Goal: Check status: Check status

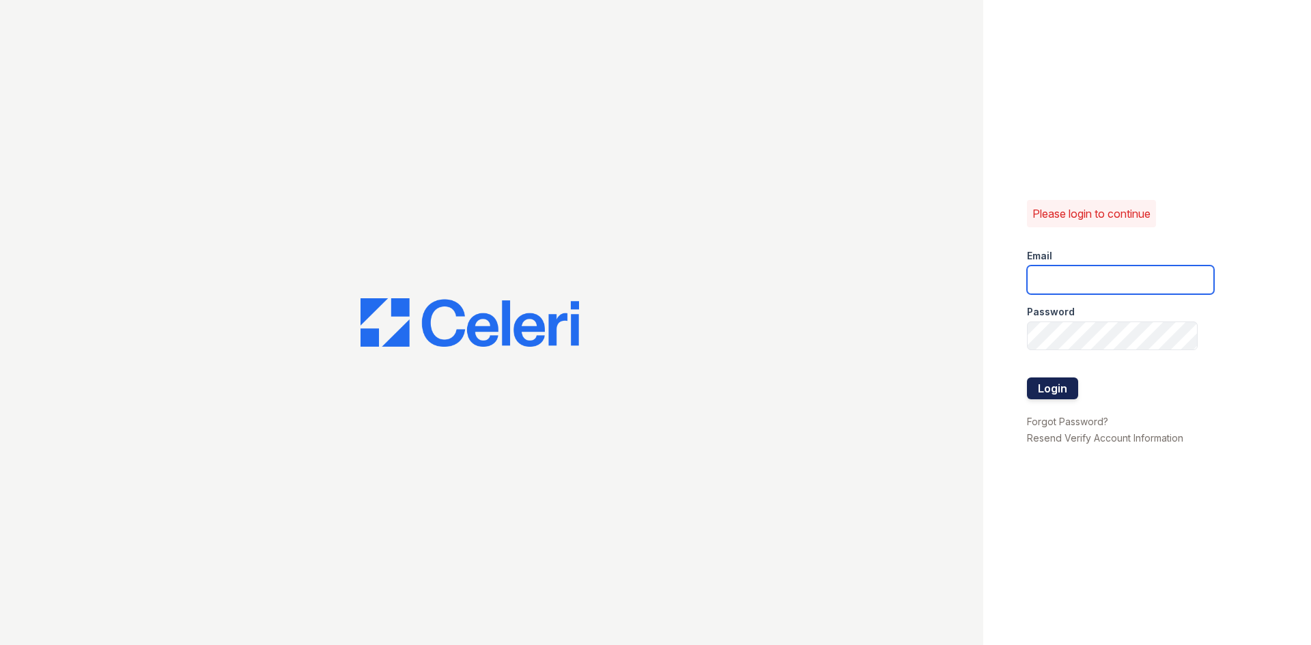
type input "townhomes.am@cafmanagement.com"
click at [1044, 378] on button "Login" at bounding box center [1052, 389] width 51 height 22
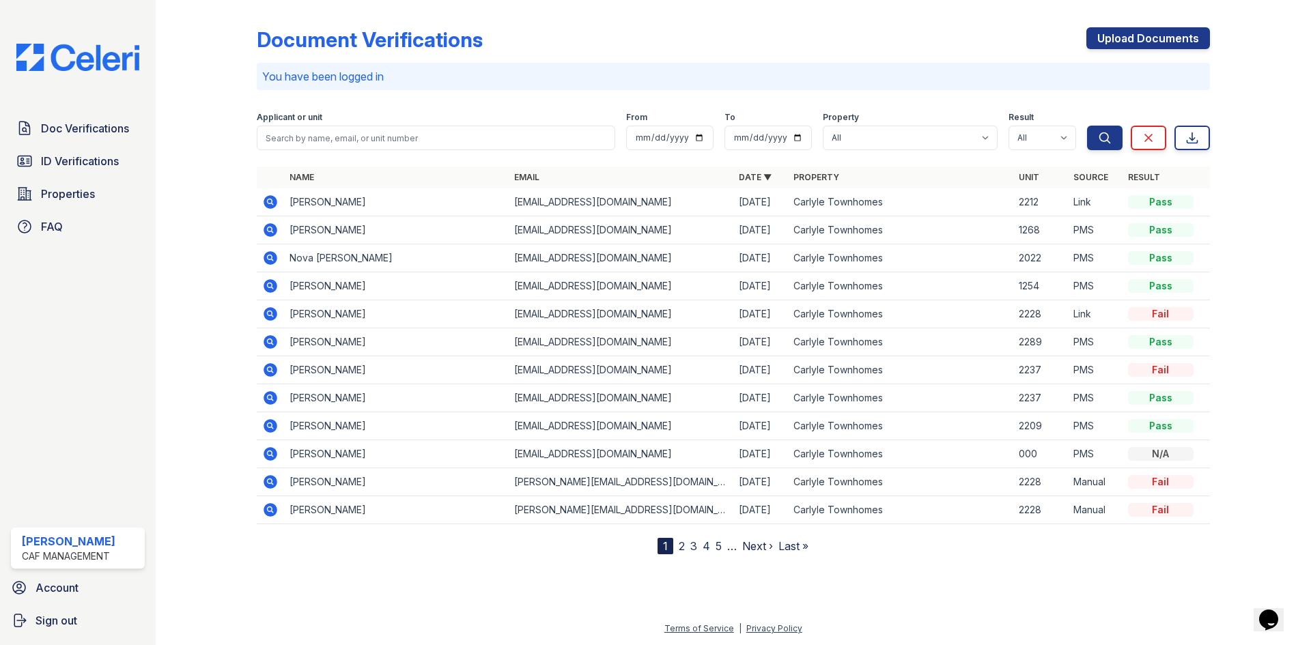
click at [272, 256] on icon at bounding box center [271, 258] width 14 height 14
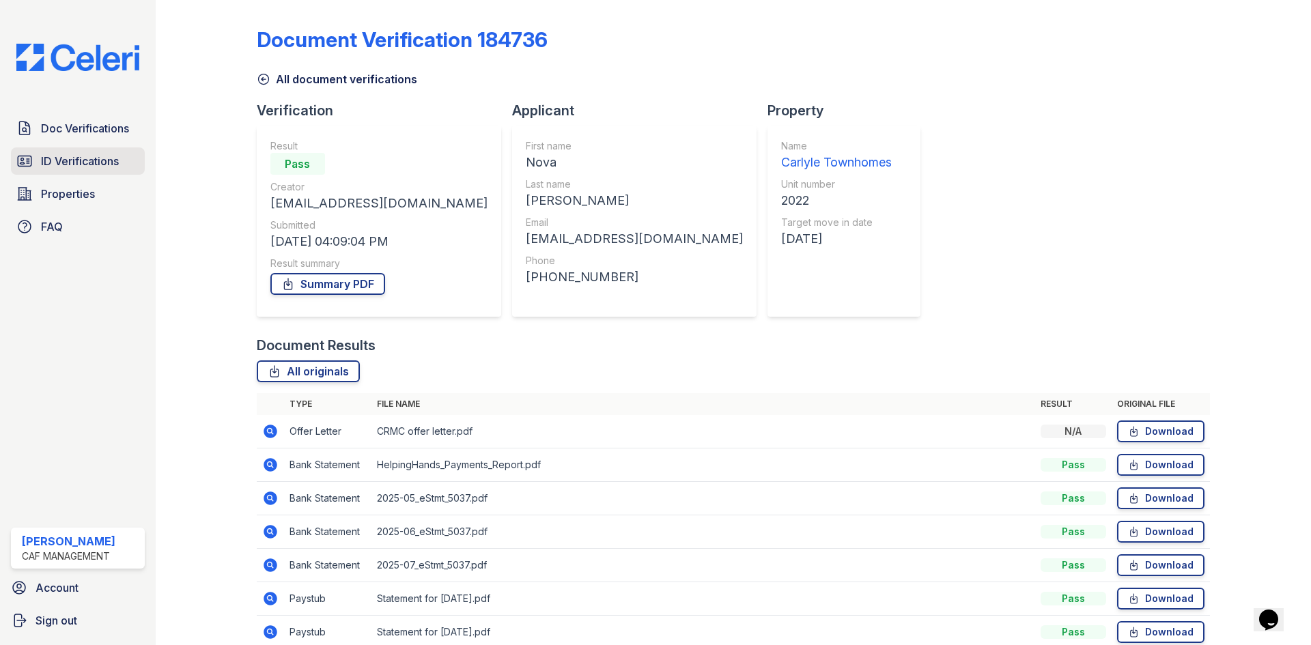
click at [68, 156] on span "ID Verifications" at bounding box center [80, 161] width 78 height 16
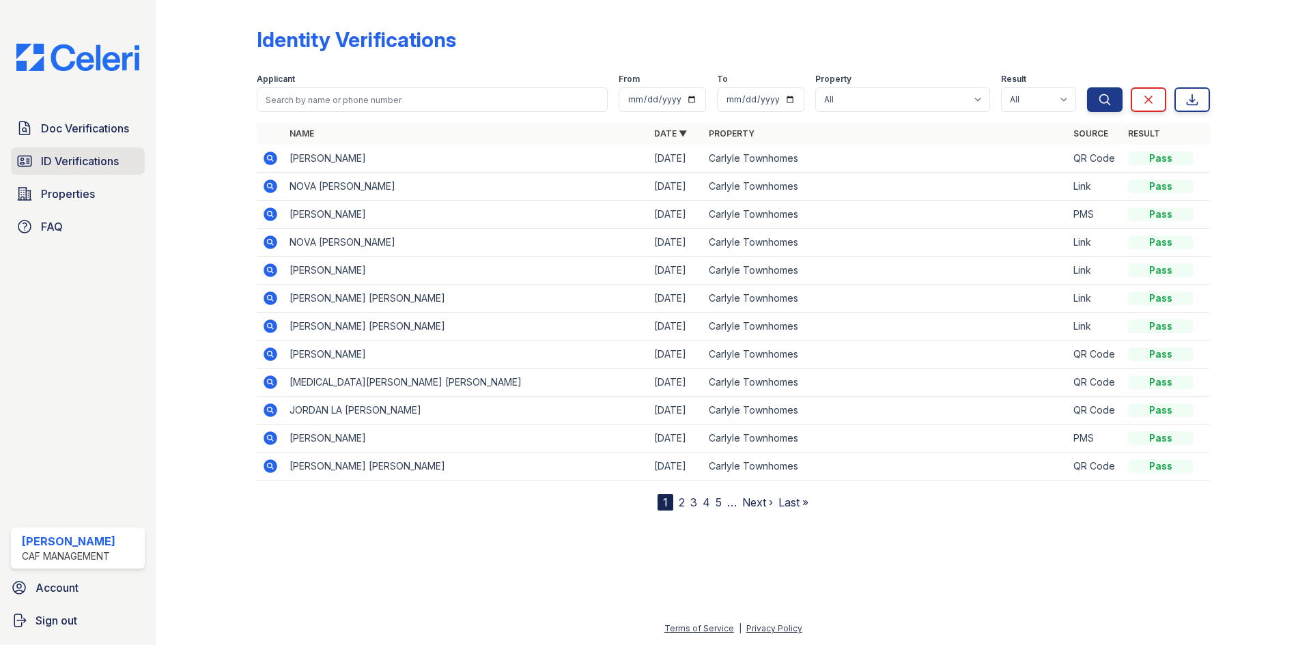
click at [107, 163] on span "ID Verifications" at bounding box center [80, 161] width 78 height 16
click at [270, 240] on icon at bounding box center [269, 241] width 3 height 3
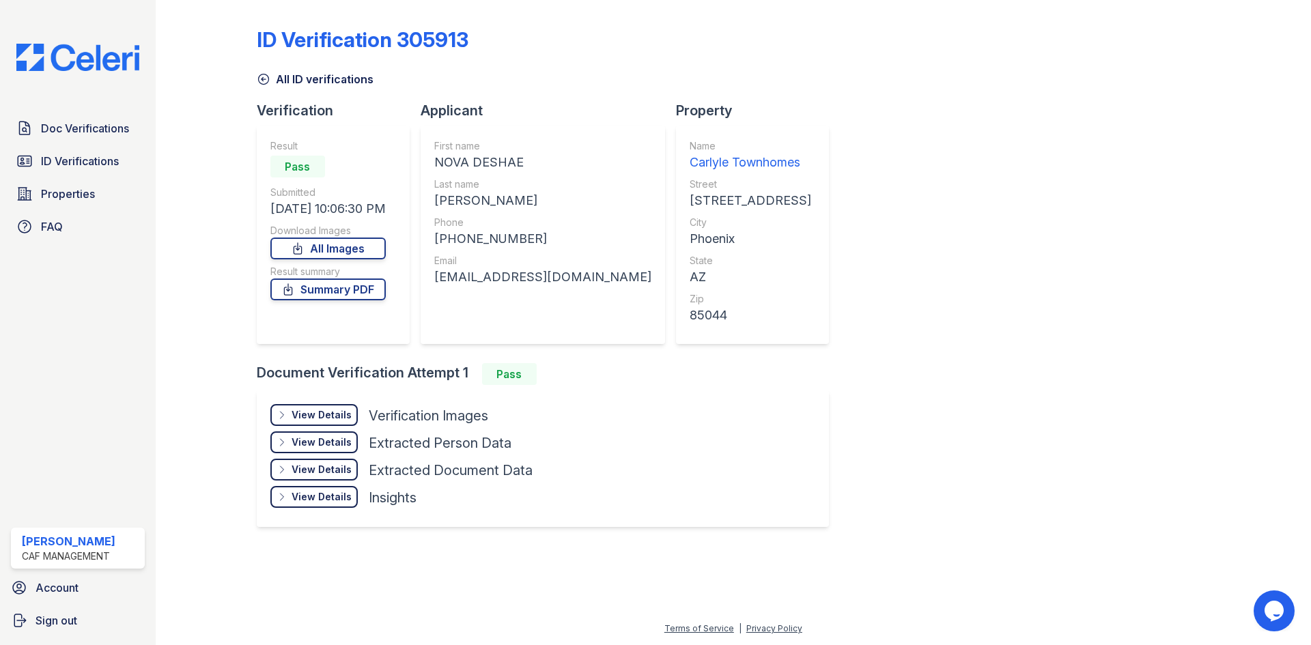
click at [311, 438] on div "View Details" at bounding box center [322, 443] width 60 height 14
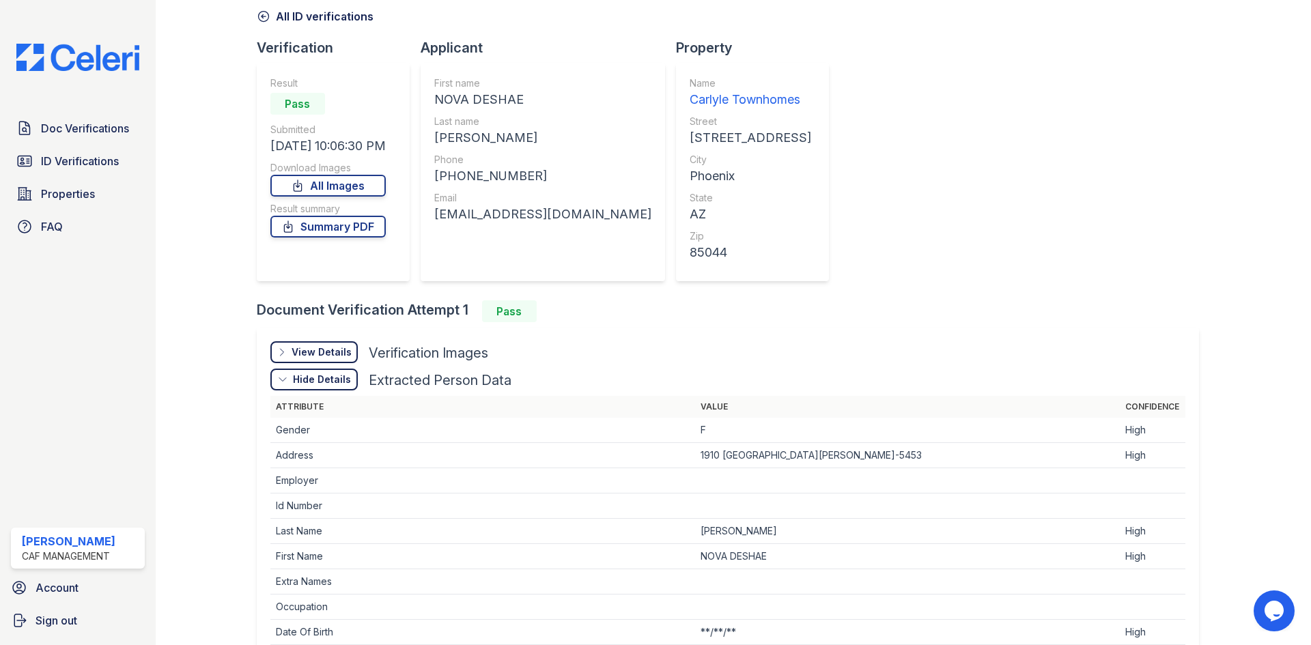
scroll to position [137, 0]
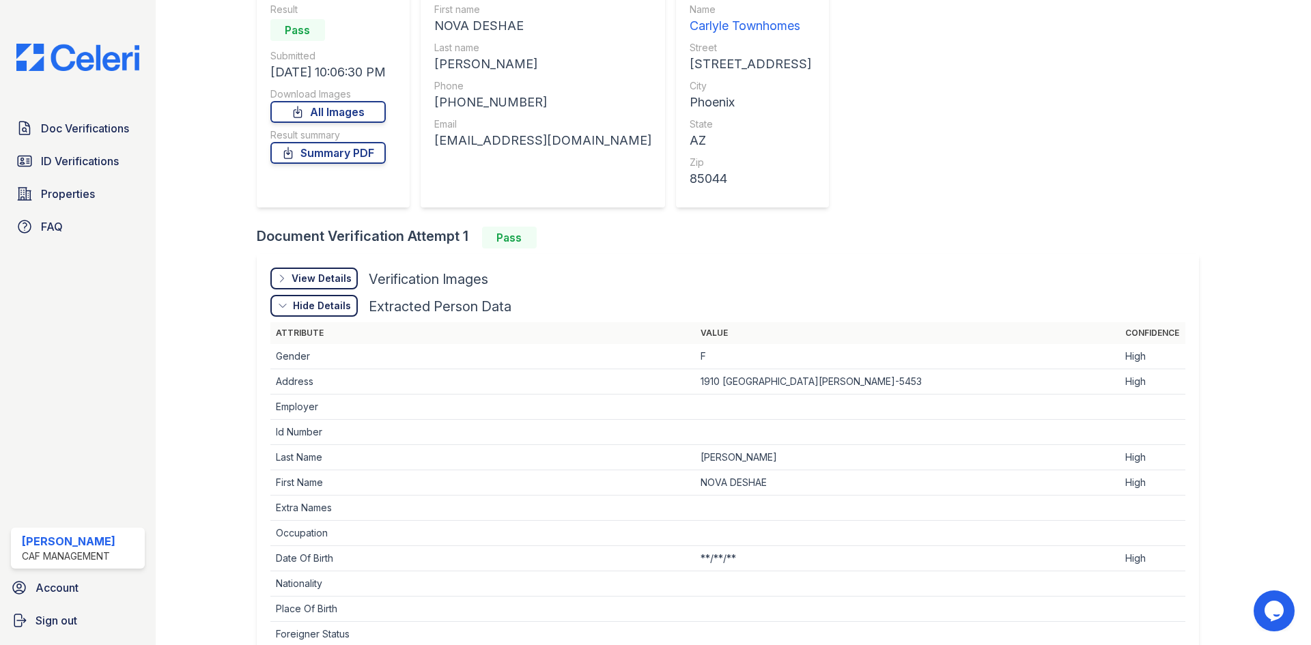
click at [353, 272] on div "View Details Details" at bounding box center [313, 279] width 87 height 22
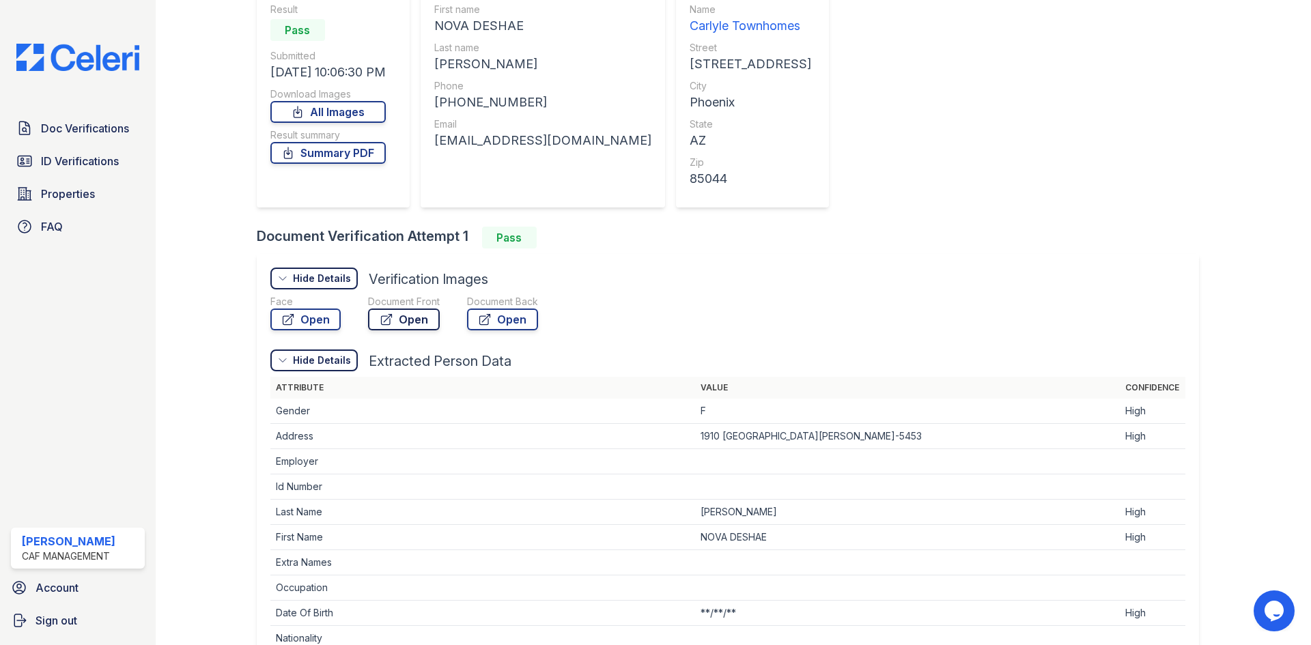
click at [396, 312] on link "Open" at bounding box center [404, 320] width 72 height 22
click at [494, 322] on link "Open" at bounding box center [502, 320] width 71 height 22
click at [341, 157] on link "Summary PDF" at bounding box center [327, 153] width 115 height 22
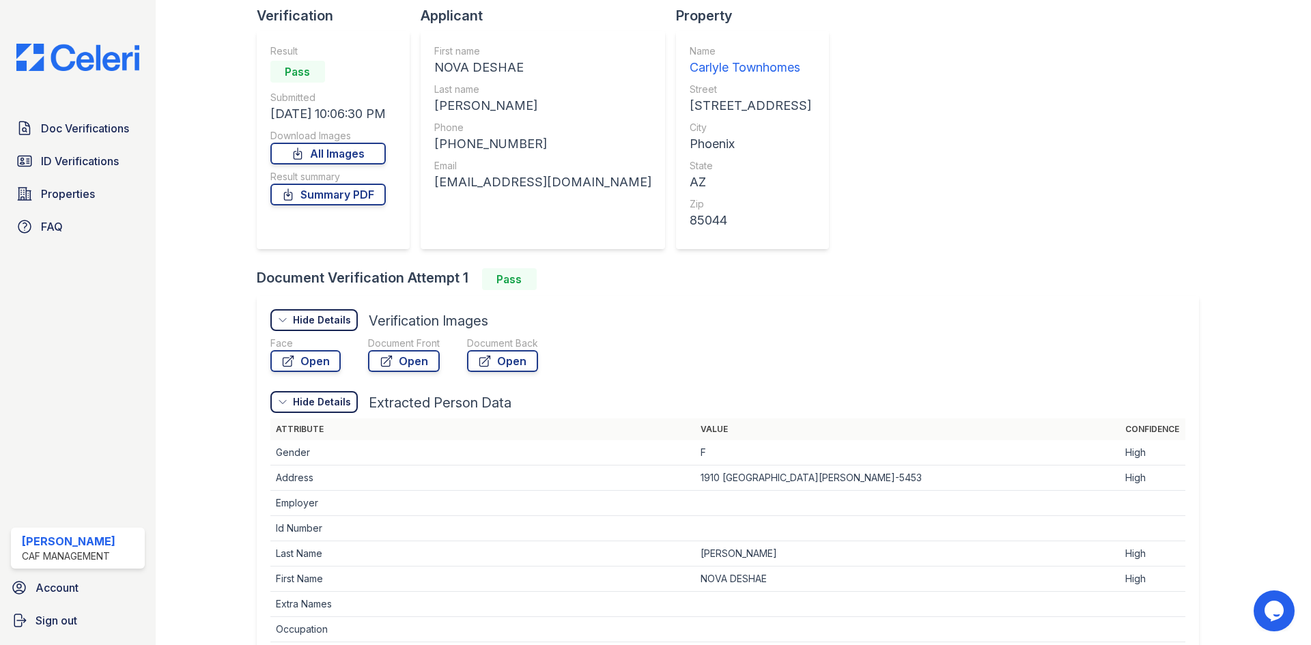
scroll to position [0, 0]
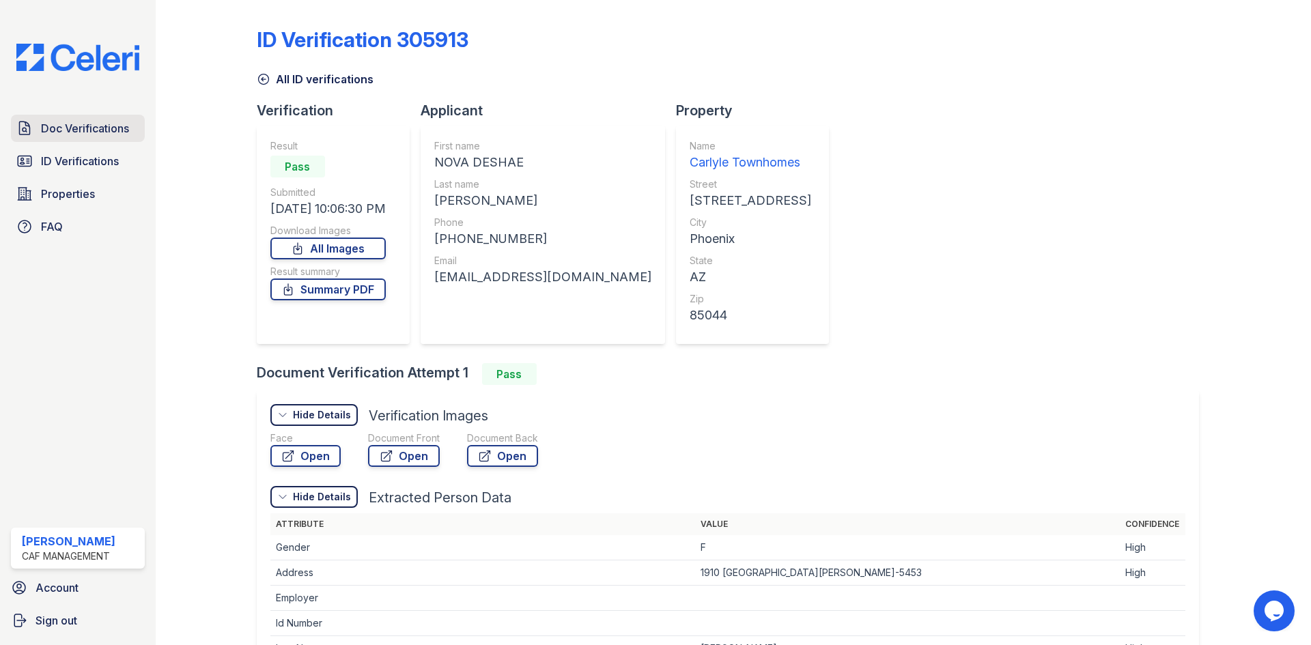
click at [109, 126] on span "Doc Verifications" at bounding box center [85, 128] width 88 height 16
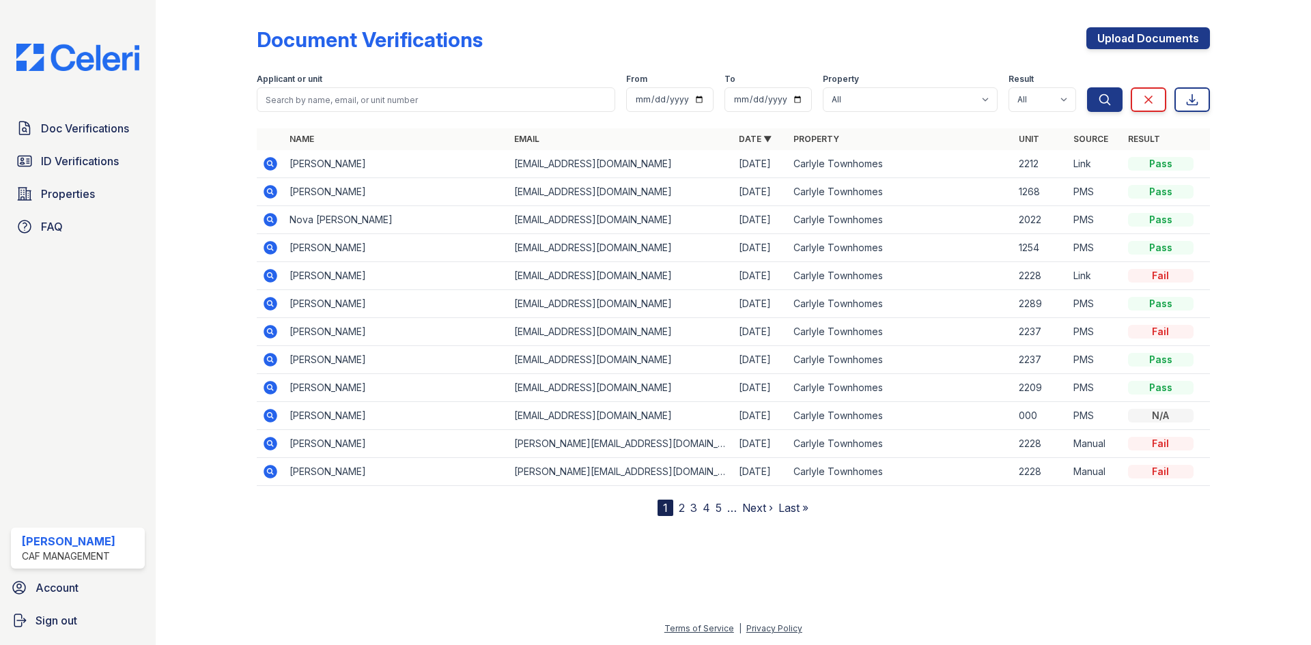
click at [272, 217] on icon at bounding box center [271, 220] width 14 height 14
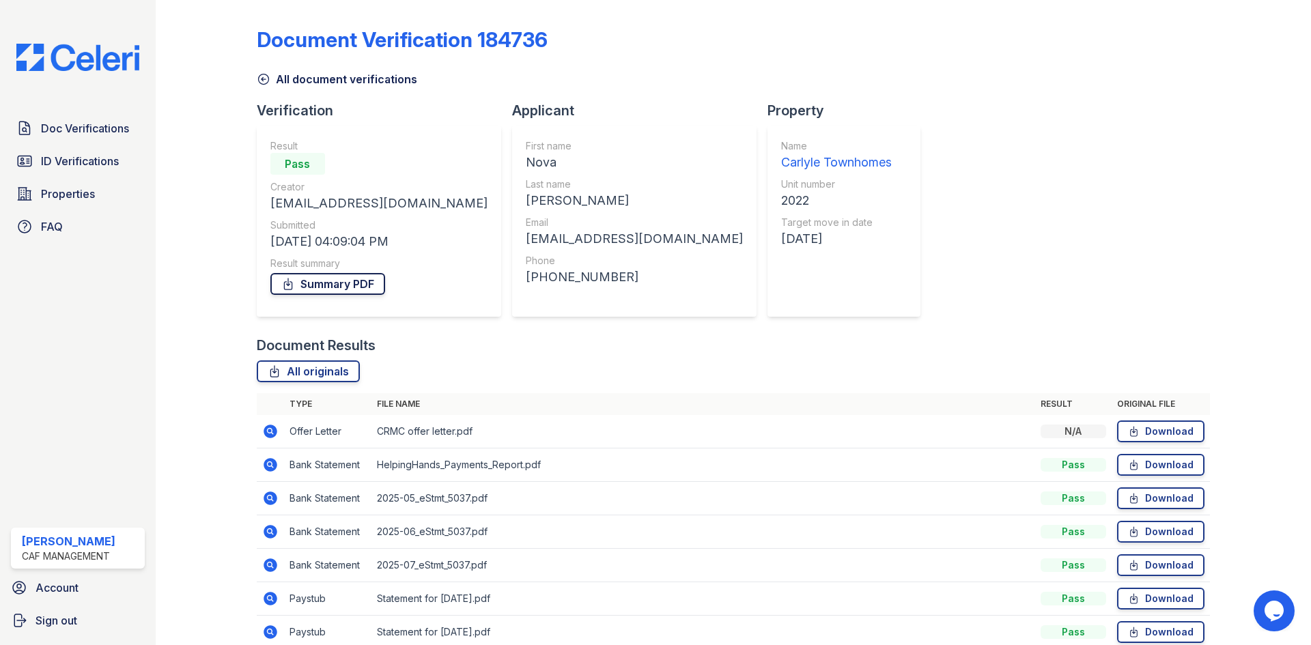
click at [369, 285] on link "Summary PDF" at bounding box center [327, 284] width 115 height 22
click at [202, 266] on div at bounding box center [217, 350] width 79 height 691
